Goal: Information Seeking & Learning: Learn about a topic

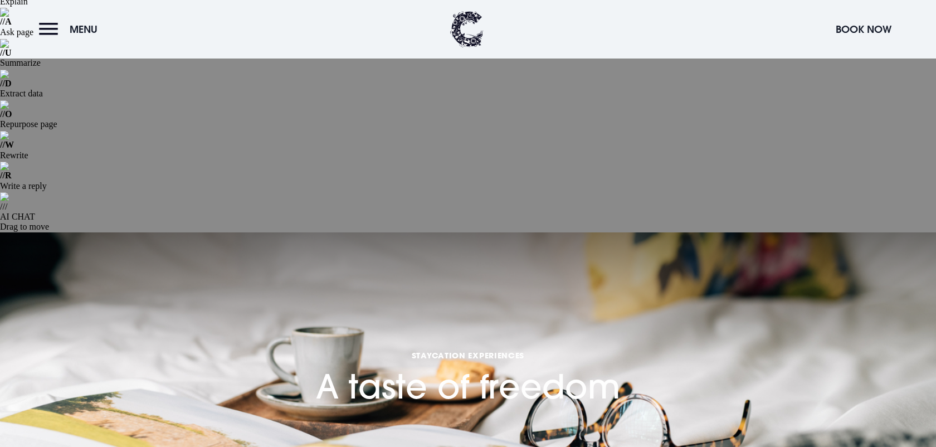
scroll to position [117, 0]
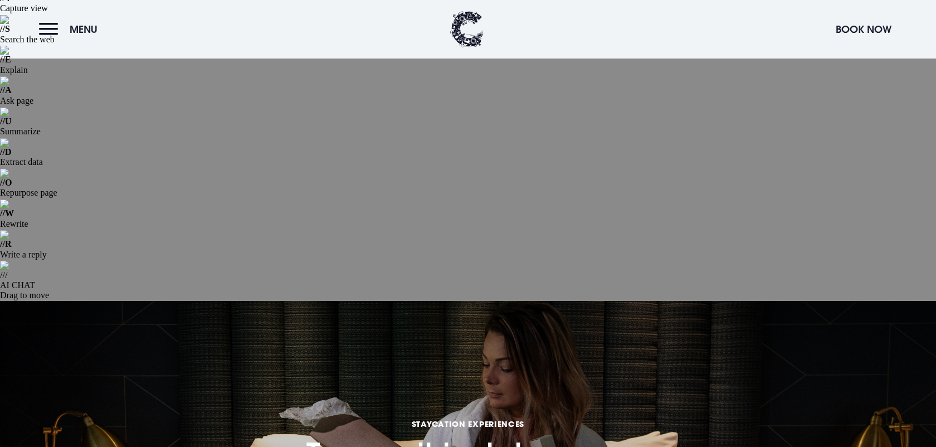
scroll to position [60, 0]
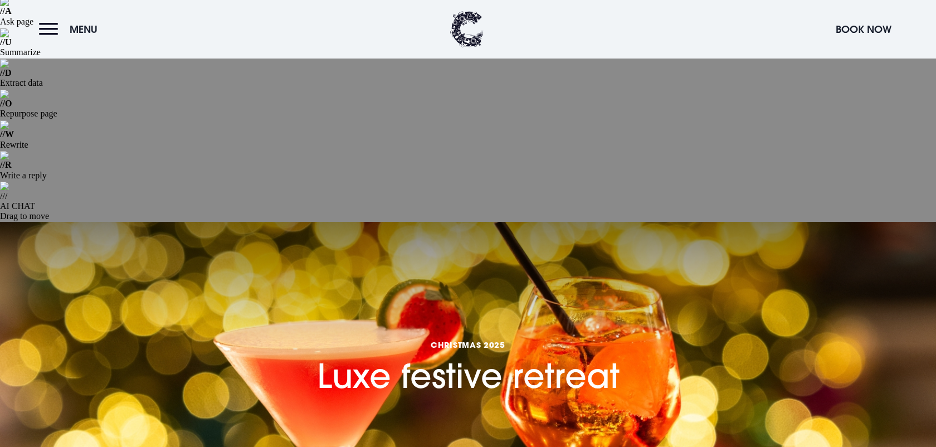
scroll to position [145, 0]
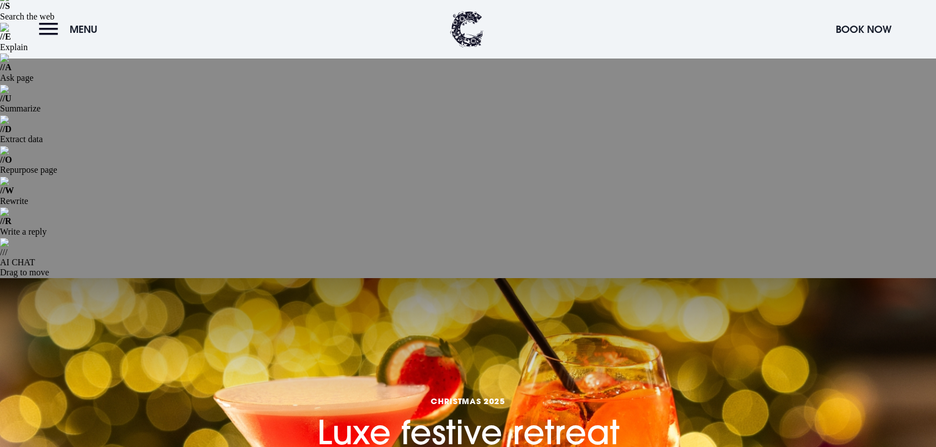
scroll to position [85, 0]
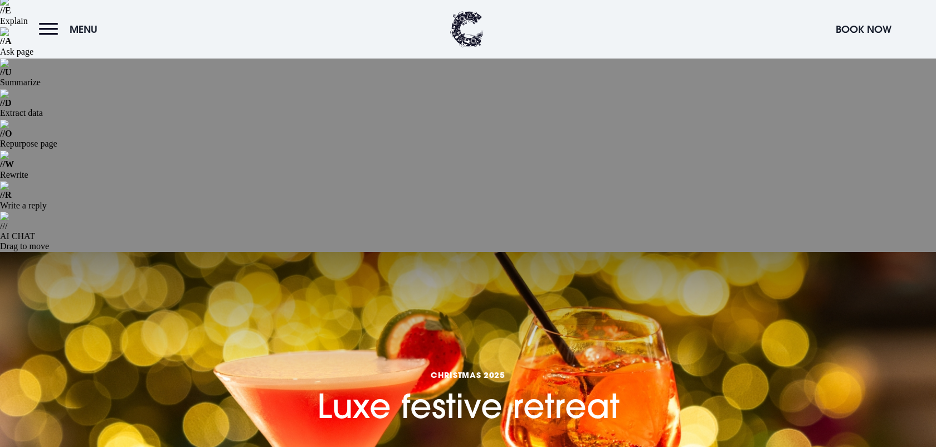
scroll to position [106, 0]
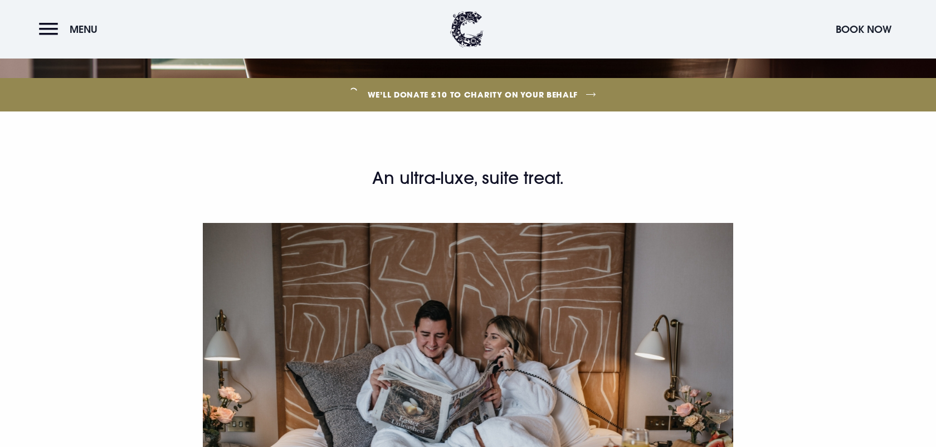
scroll to position [772, 0]
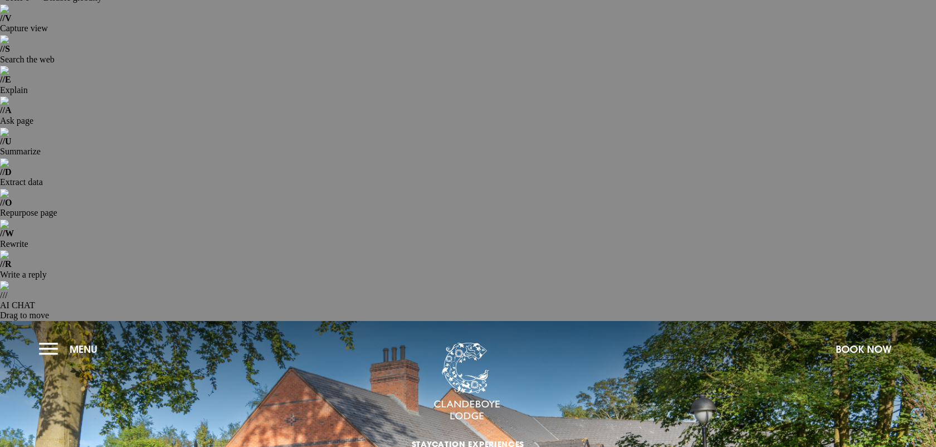
scroll to position [84, 0]
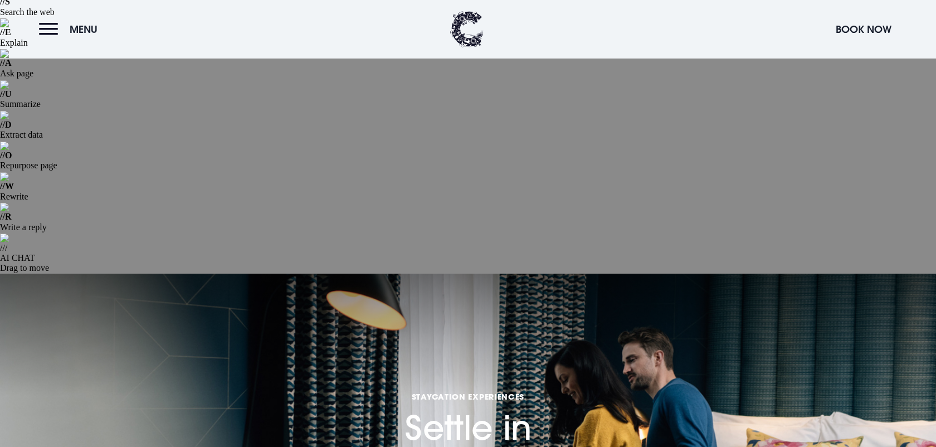
scroll to position [84, 0]
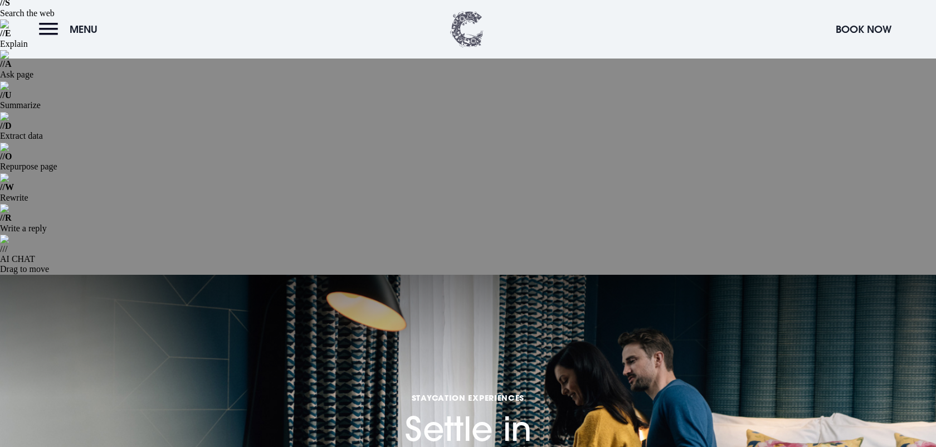
click at [465, 26] on img at bounding box center [466, 29] width 33 height 36
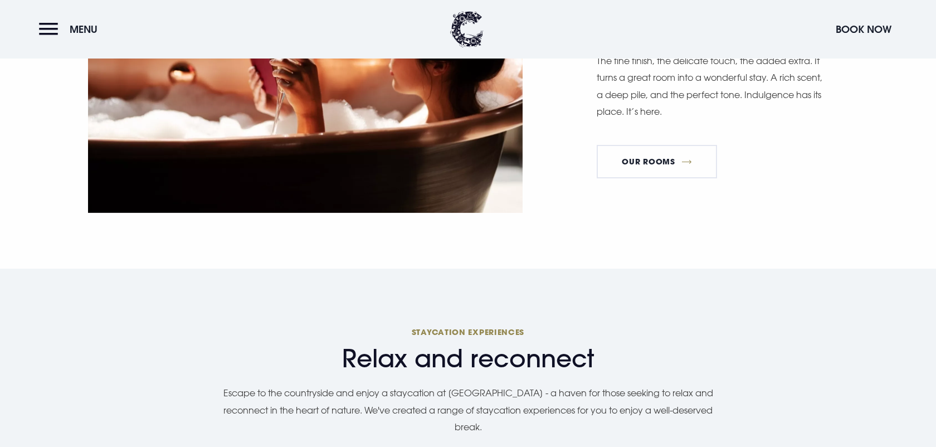
scroll to position [1204, 0]
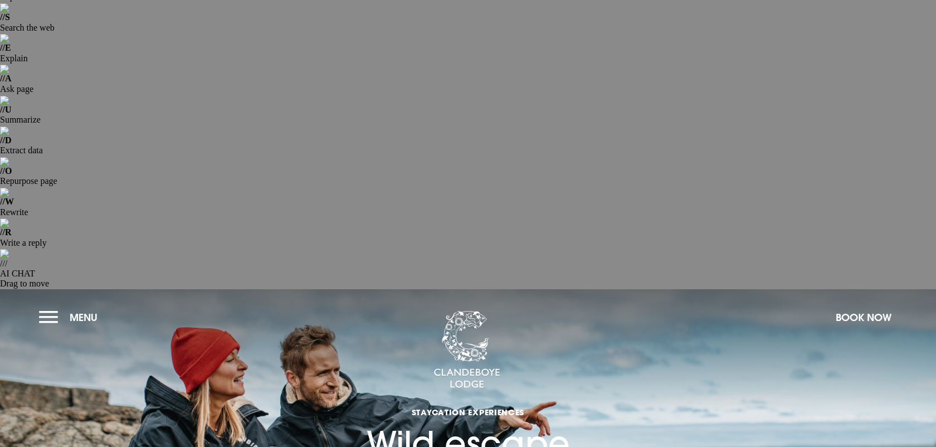
scroll to position [87, 0]
